Goal: Transaction & Acquisition: Subscribe to service/newsletter

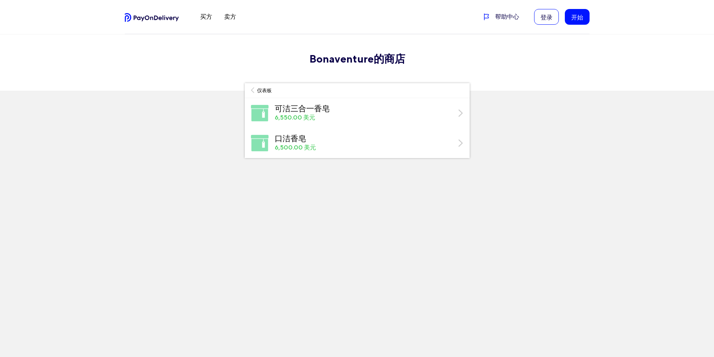
click at [348, 202] on div "登录 买方 卖方 帮助中心 登录 开始 Bonaventure的商店 仪表板 可洁三合一香皂 6,550.00 美元 口洁香皂 6,500.00 美元" at bounding box center [357, 178] width 714 height 357
click at [204, 17] on font "买方" at bounding box center [206, 16] width 12 height 7
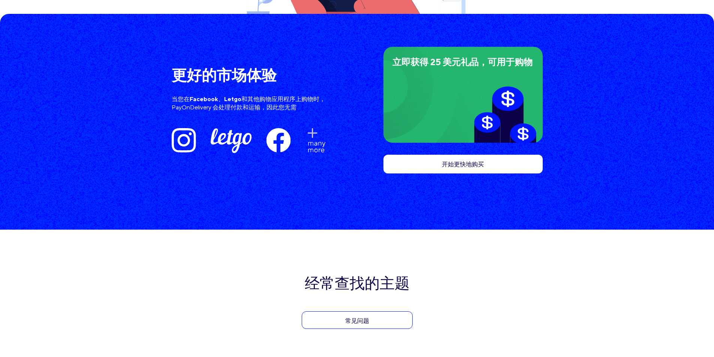
scroll to position [1612, 0]
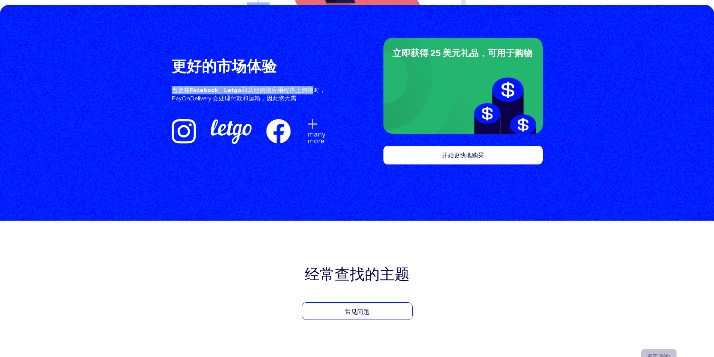
drag, startPoint x: 182, startPoint y: 81, endPoint x: 312, endPoint y: 86, distance: 129.8
click at [312, 86] on div "更好的市场体验 当您在 Facebook 、 Letgo 和其他购物应用程序上购物时，PayOnDelivery 会处理付款和运输，因此您无需 立即获得 25…" at bounding box center [357, 113] width 714 height 216
click at [272, 93] on font "和其他购物应用程序上购物时，PayOnDelivery 会处理付款和运输，因此您无需" at bounding box center [249, 94] width 154 height 15
click at [275, 121] on img at bounding box center [251, 132] width 159 height 28
click at [449, 152] on font "开始更快地购买" at bounding box center [463, 155] width 42 height 7
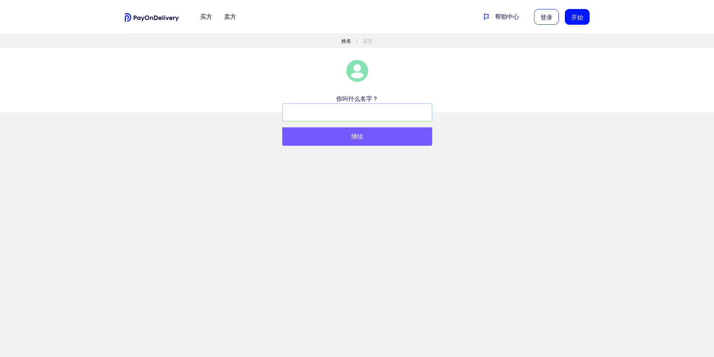
click at [342, 114] on input "text" at bounding box center [357, 112] width 150 height 18
type input "00"
click at [397, 141] on button "继续" at bounding box center [357, 136] width 150 height 18
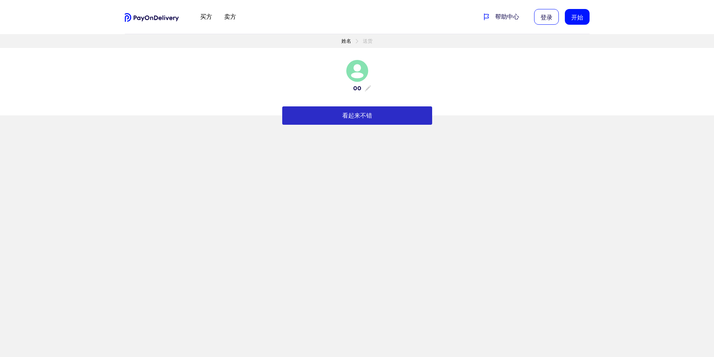
click at [356, 120] on button "看起来不错" at bounding box center [357, 115] width 150 height 18
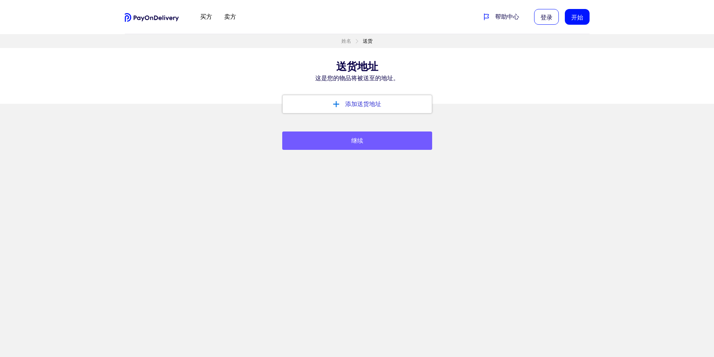
click at [367, 108] on button "添加送货地址" at bounding box center [357, 104] width 150 height 19
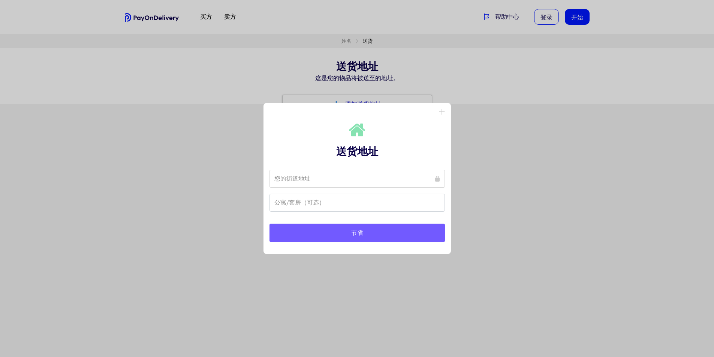
click at [332, 182] on input at bounding box center [356, 179] width 175 height 18
click at [440, 112] on font "十" at bounding box center [442, 111] width 6 height 7
